Goal: Information Seeking & Learning: Learn about a topic

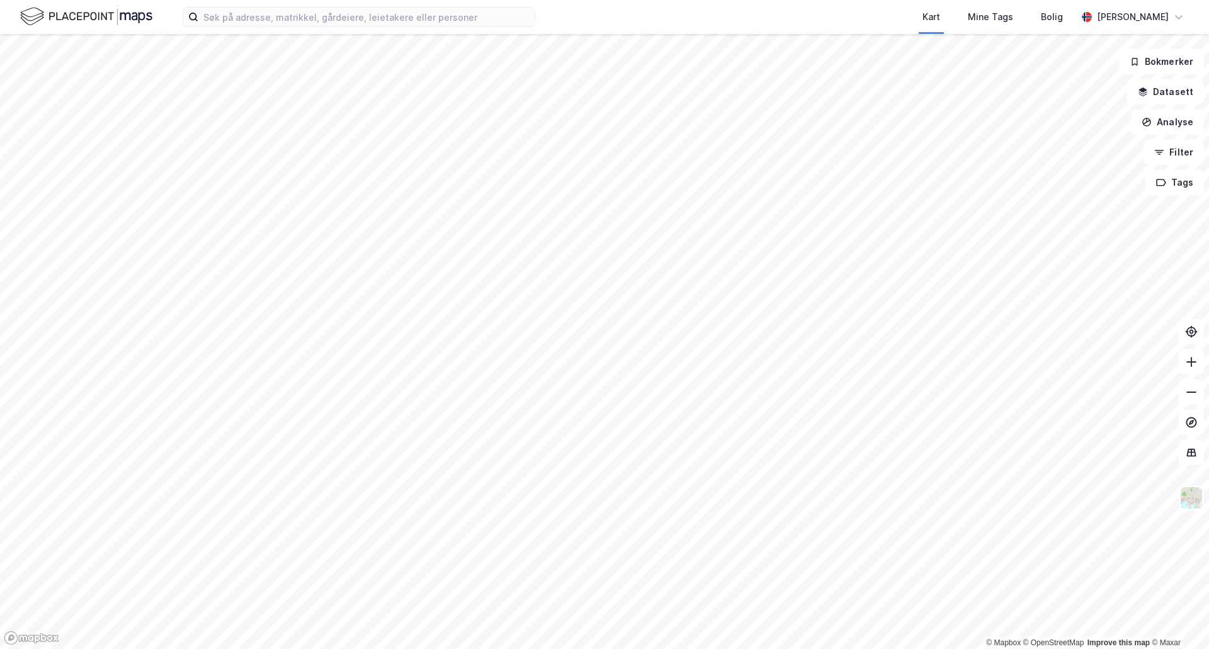
click at [296, 28] on div "Kart Mine Tags Bolig [PERSON_NAME]" at bounding box center [604, 17] width 1209 height 34
click at [301, 18] on input at bounding box center [366, 17] width 336 height 19
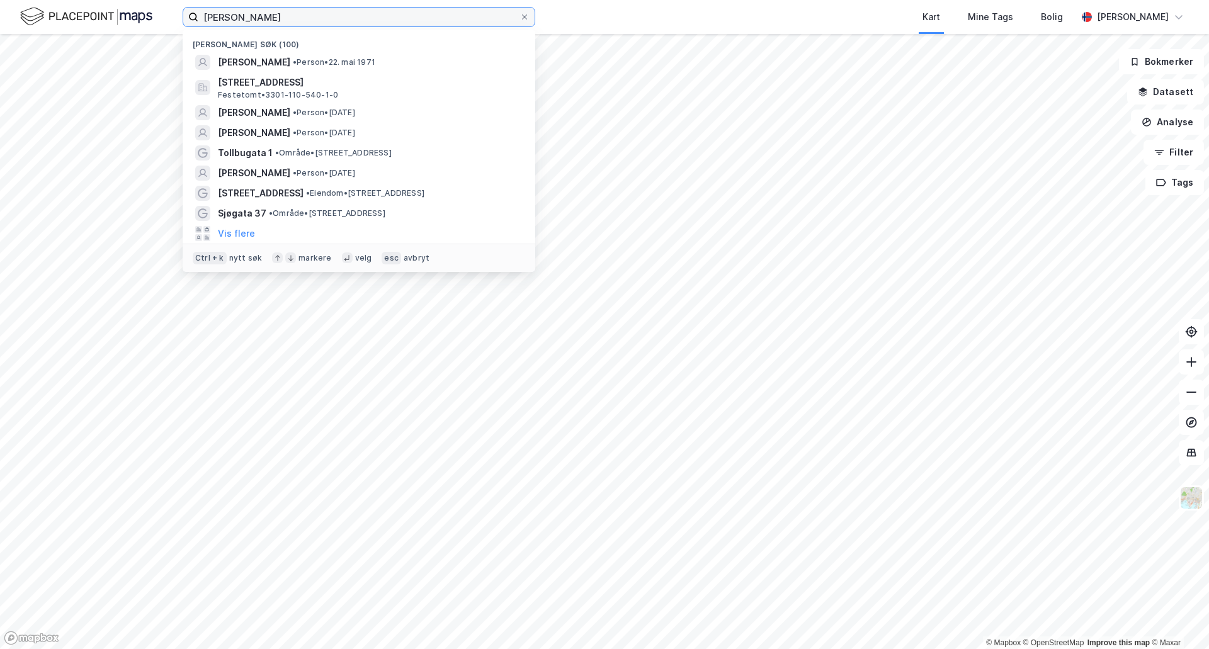
type input "[PERSON_NAME]"
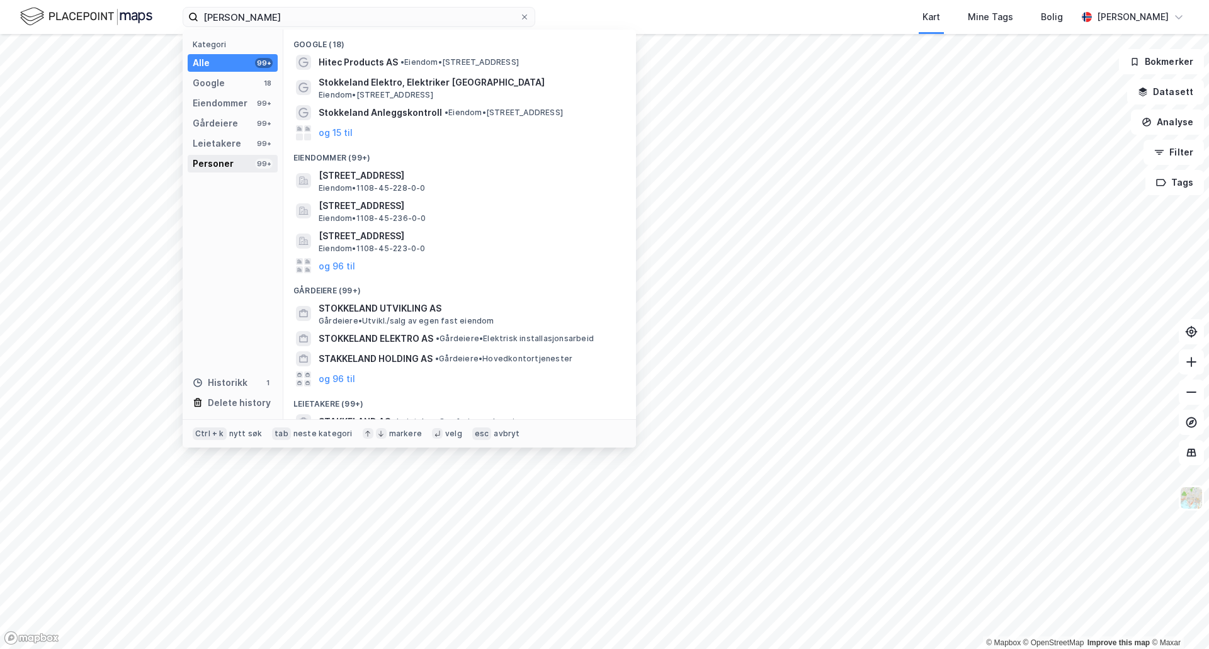
click at [237, 173] on div "Kategori Alle 99+ Google 18 Eiendommer 99+ Gårdeiere 99+ Leietakere 99+ Persone…" at bounding box center [233, 225] width 101 height 390
click at [239, 166] on div "Personer 99+" at bounding box center [233, 164] width 90 height 18
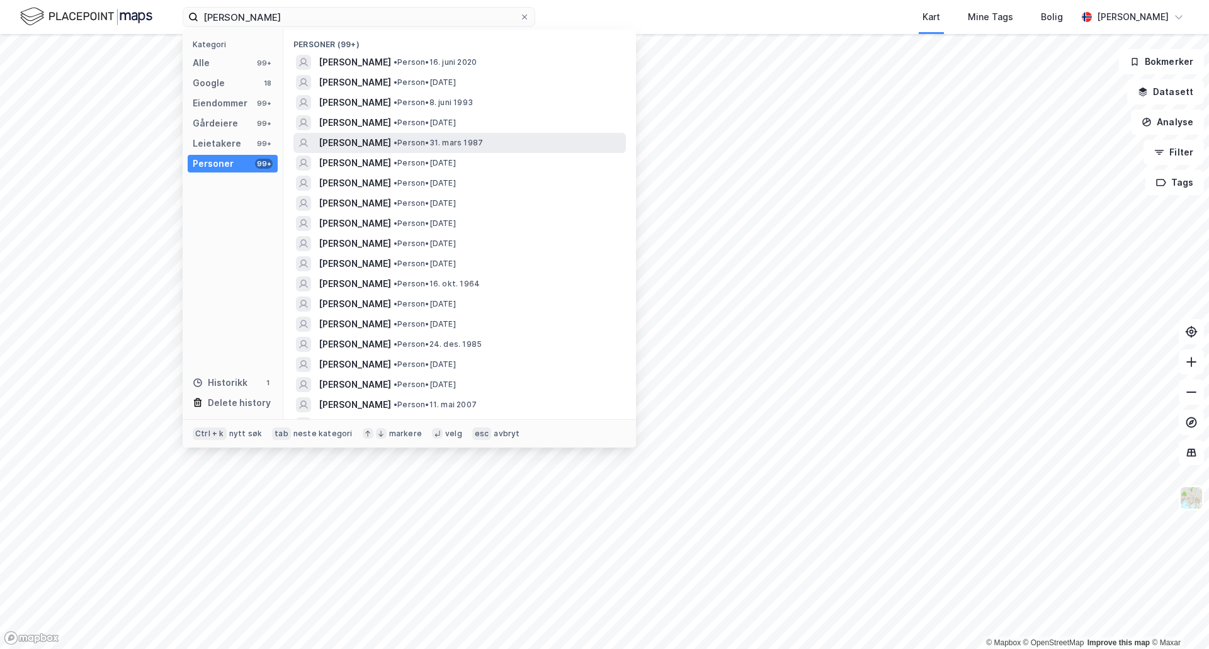
click at [368, 137] on span "[PERSON_NAME]" at bounding box center [355, 142] width 72 height 15
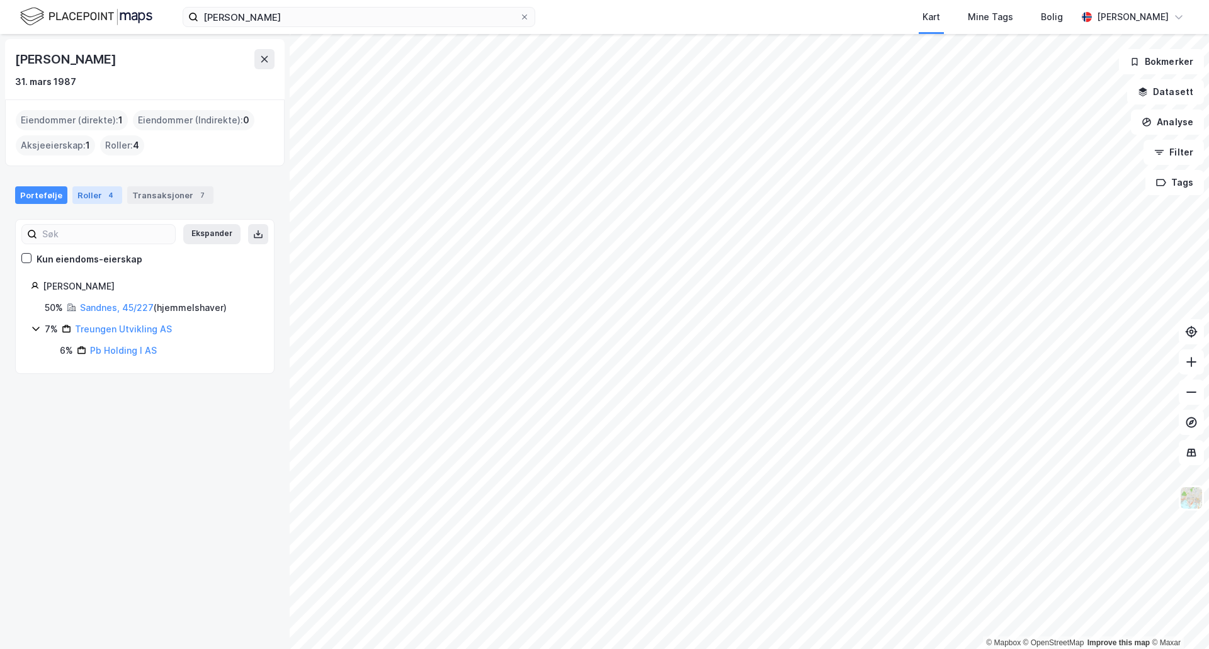
click at [98, 190] on div "Roller 4" at bounding box center [97, 195] width 50 height 18
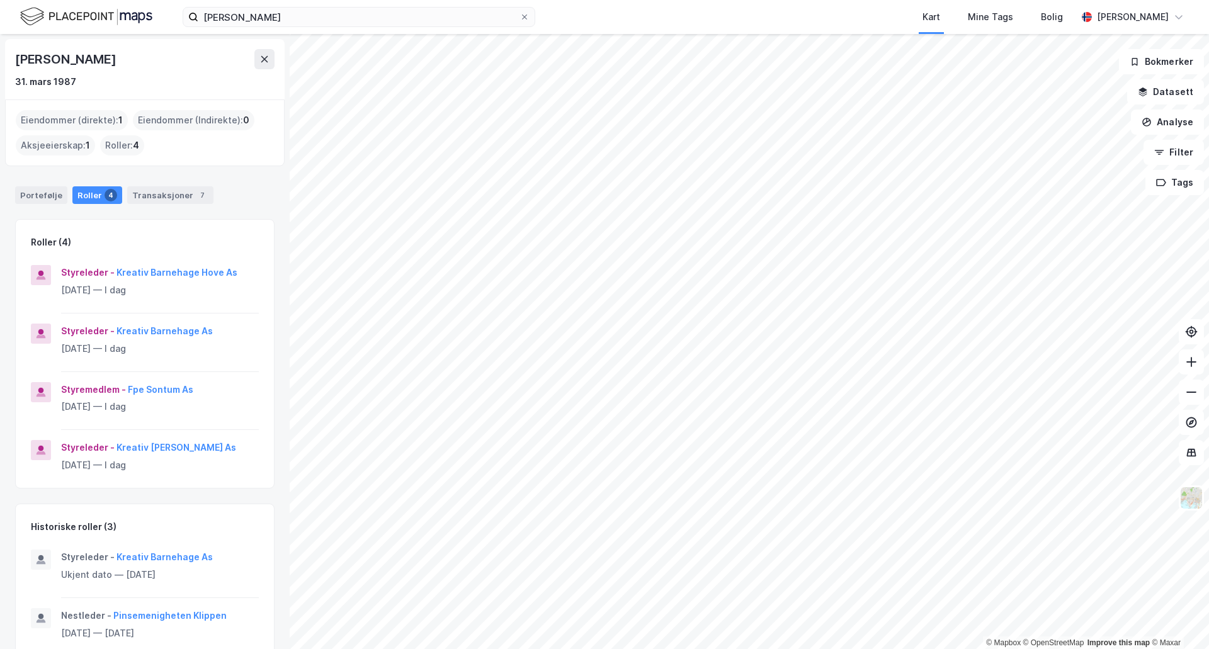
click at [164, 205] on div "Portefølje Roller 4 Transaksjoner 7" at bounding box center [145, 190] width 290 height 38
click at [153, 191] on div "Transaksjoner 7" at bounding box center [170, 195] width 86 height 18
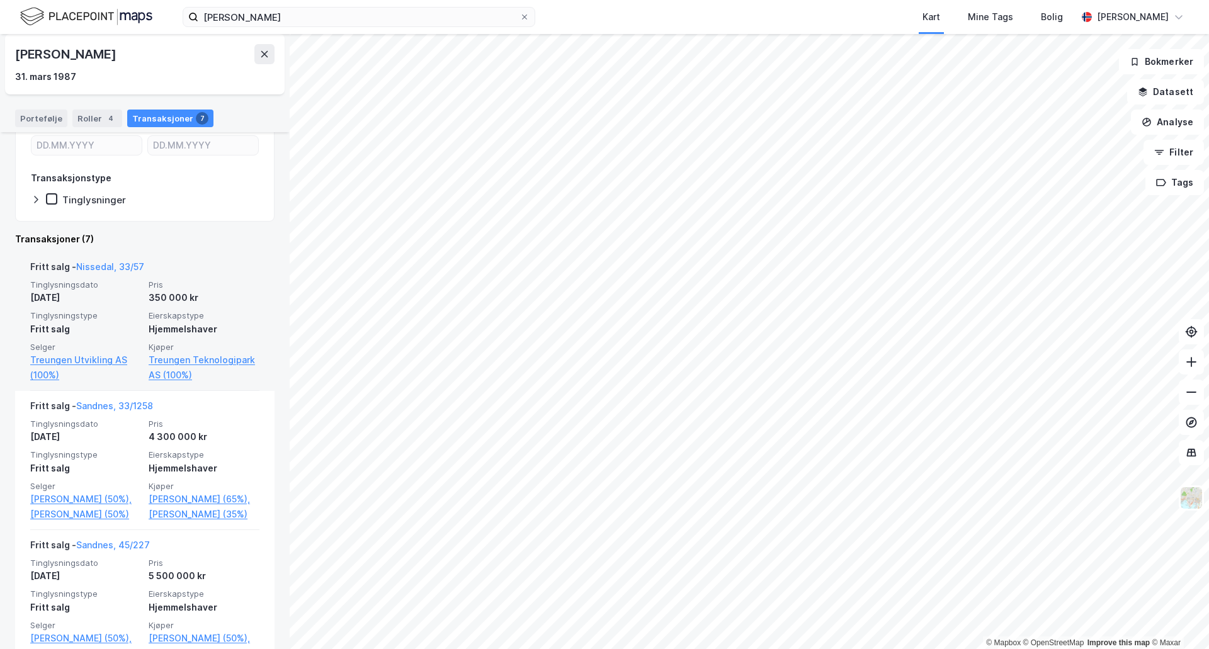
scroll to position [189, 0]
